Goal: Check status: Check status

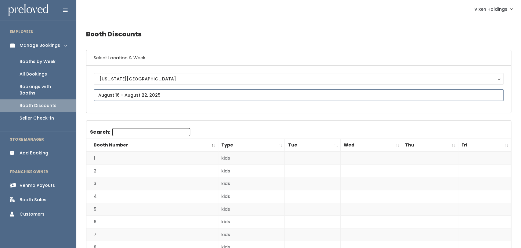
click at [106, 94] on input "text" at bounding box center [299, 95] width 410 height 12
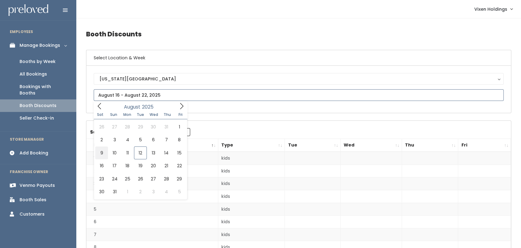
type input "August 9 to August 15"
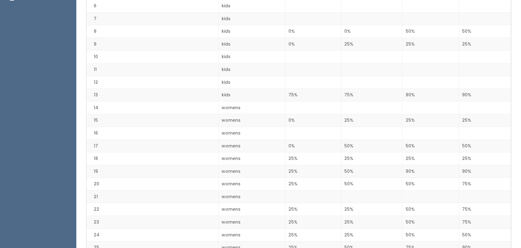
scroll to position [217, 0]
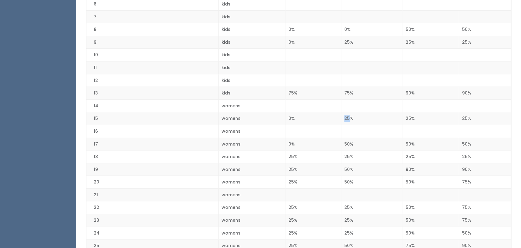
click at [328, 151] on td "25%" at bounding box center [313, 156] width 56 height 13
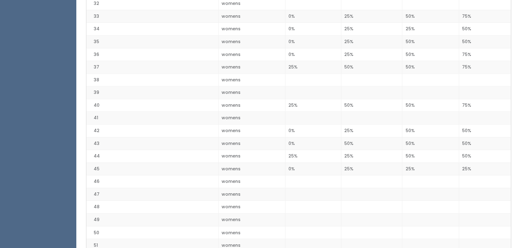
scroll to position [552, 0]
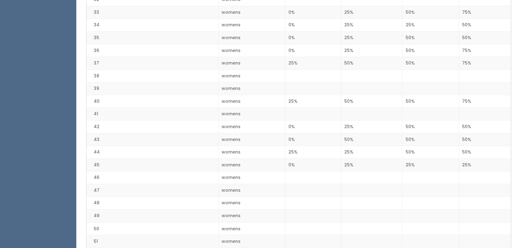
click at [347, 158] on td "25%" at bounding box center [371, 164] width 61 height 13
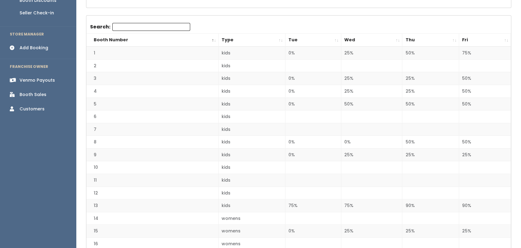
scroll to position [0, 0]
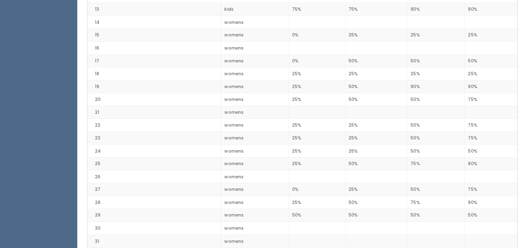
scroll to position [299, 0]
click at [0, 64] on ul "EMPLOYEES Manage Bookings Booths by Week All Bookings Bookings with Booths Boot…" at bounding box center [38, 218] width 76 height 986
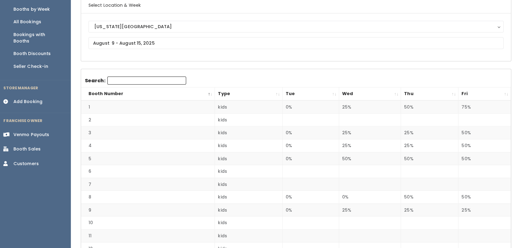
scroll to position [0, 0]
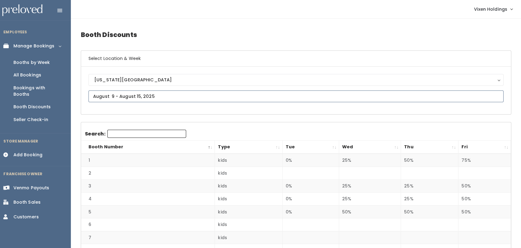
click at [99, 94] on input "text" at bounding box center [299, 95] width 410 height 12
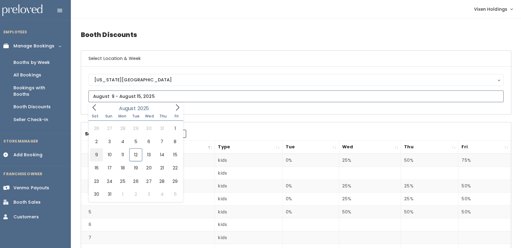
type input "August 9 to August 15"
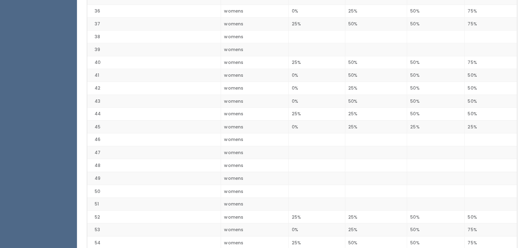
scroll to position [597, 0]
